Goal: Task Accomplishment & Management: Manage account settings

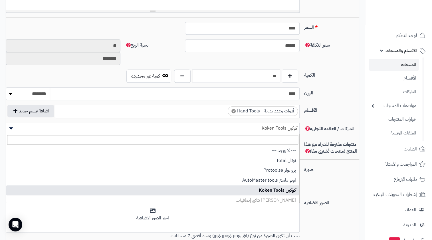
scroll to position [3, 0]
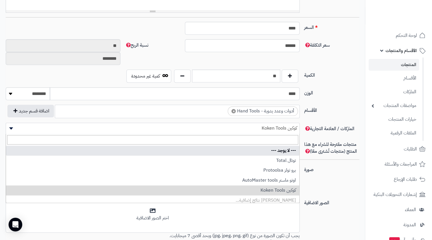
click at [349, 97] on div "الوزن **** ******** **** ***** *****" at bounding box center [182, 95] width 358 height 17
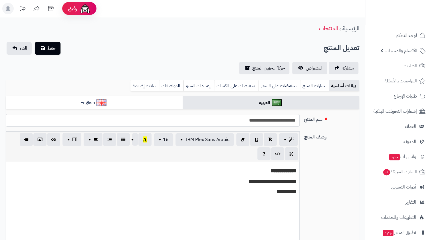
scroll to position [3, 0]
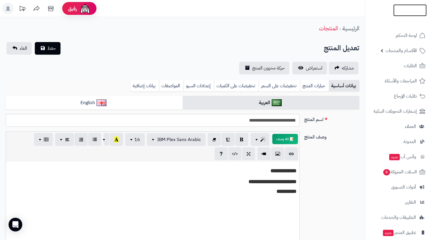
click at [399, 15] on img at bounding box center [410, 21] width 33 height 12
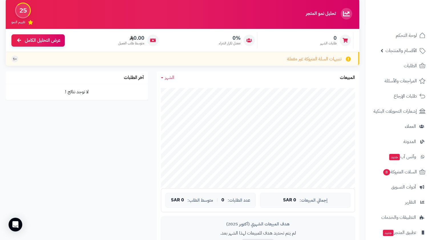
scroll to position [78, 0]
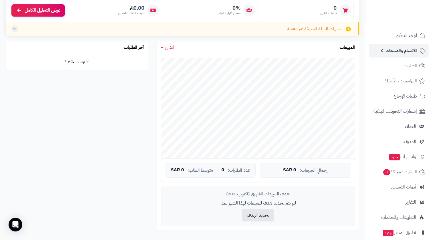
click at [398, 56] on link "الأقسام والمنتجات" at bounding box center [399, 51] width 60 height 14
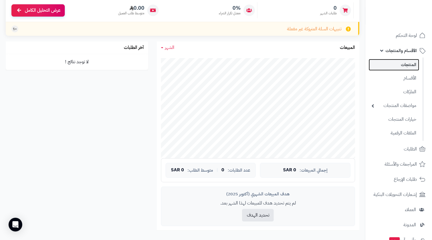
click at [400, 62] on link "المنتجات" at bounding box center [394, 65] width 51 height 12
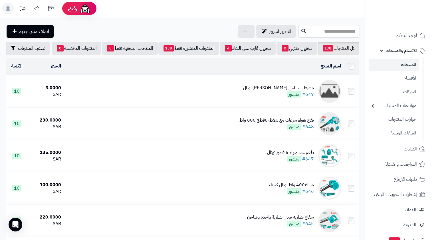
click at [328, 93] on img at bounding box center [329, 91] width 23 height 23
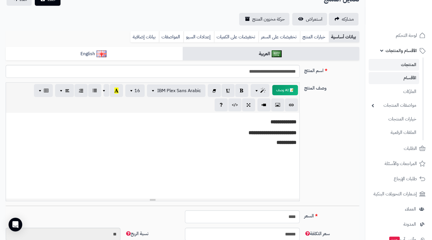
scroll to position [26, 0]
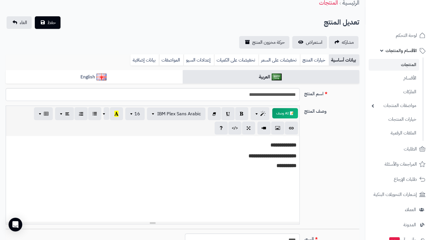
click at [411, 66] on link "المنتجات" at bounding box center [394, 65] width 51 height 12
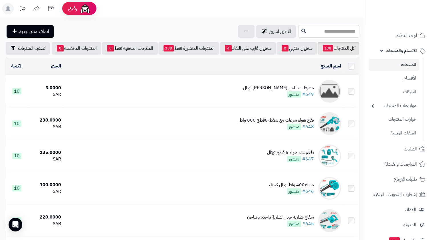
click at [326, 86] on img at bounding box center [329, 91] width 23 height 23
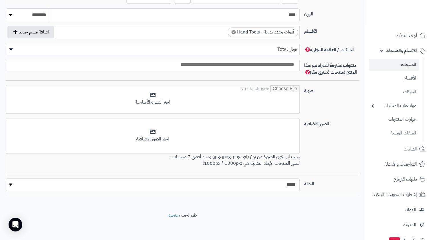
scroll to position [3, 0]
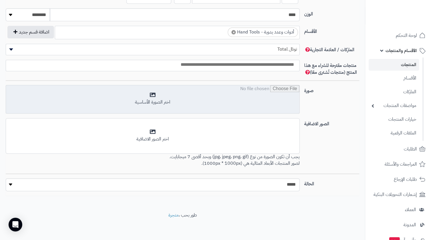
click at [272, 105] on input "file" at bounding box center [153, 99] width 294 height 29
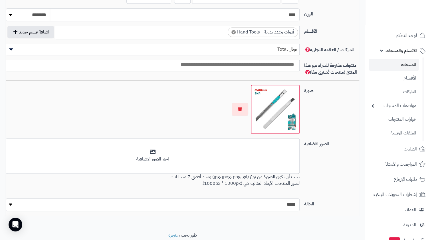
scroll to position [0, 0]
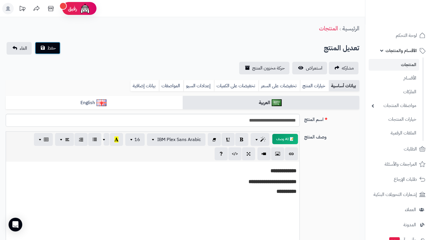
click at [57, 50] on button "حفظ" at bounding box center [48, 48] width 26 height 13
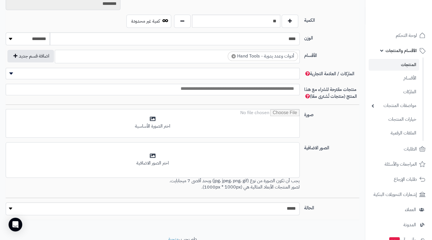
scroll to position [321, 0]
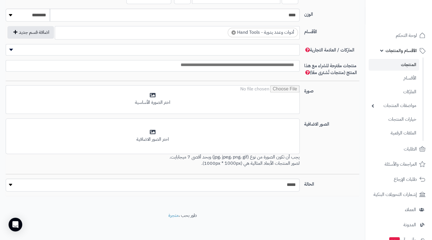
click at [398, 65] on link "المنتجات" at bounding box center [394, 65] width 51 height 12
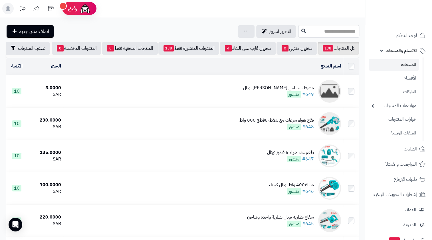
click at [266, 102] on td "مشرط ستانلس [PERSON_NAME] توتال #649 منشور" at bounding box center [203, 91] width 280 height 32
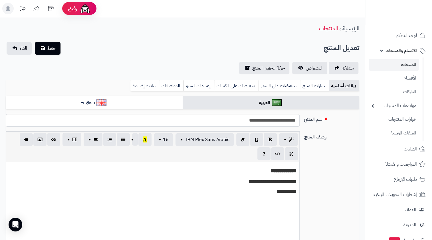
scroll to position [3, 0]
click at [283, 194] on b "**********" at bounding box center [287, 190] width 20 height 5
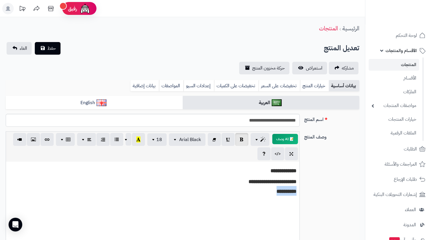
copy b "**********"
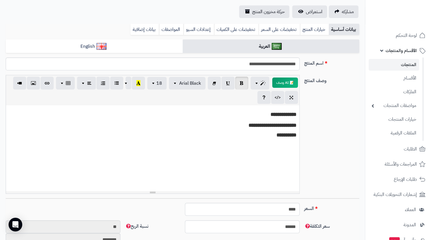
scroll to position [316, 0]
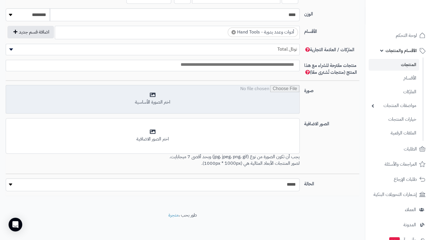
click at [254, 99] on input "file" at bounding box center [153, 99] width 294 height 29
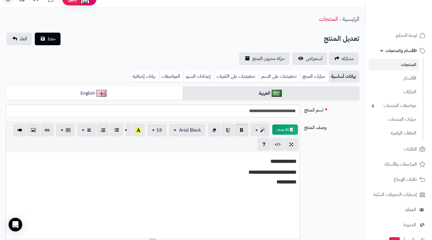
scroll to position [0, 0]
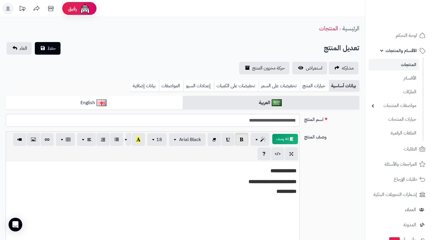
click at [43, 57] on div "**********" at bounding box center [182, 58] width 365 height 32
click at [45, 51] on button "حفظ" at bounding box center [48, 48] width 26 height 13
